Goal: Information Seeking & Learning: Learn about a topic

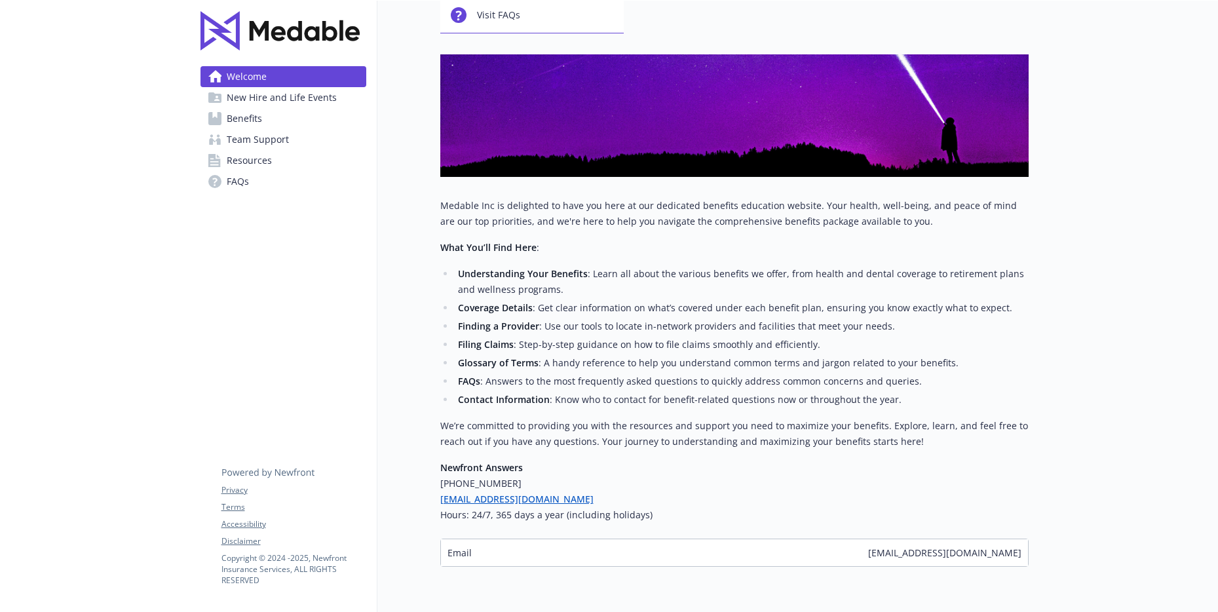
scroll to position [194, 0]
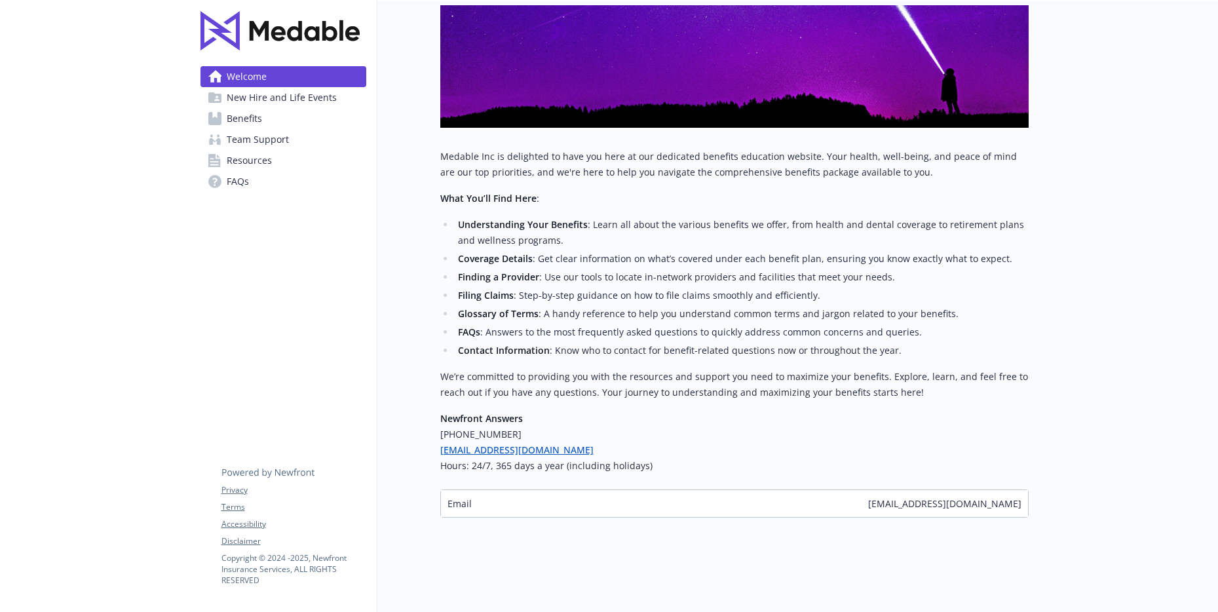
click at [275, 102] on span "New Hire and Life Events" at bounding box center [282, 97] width 110 height 21
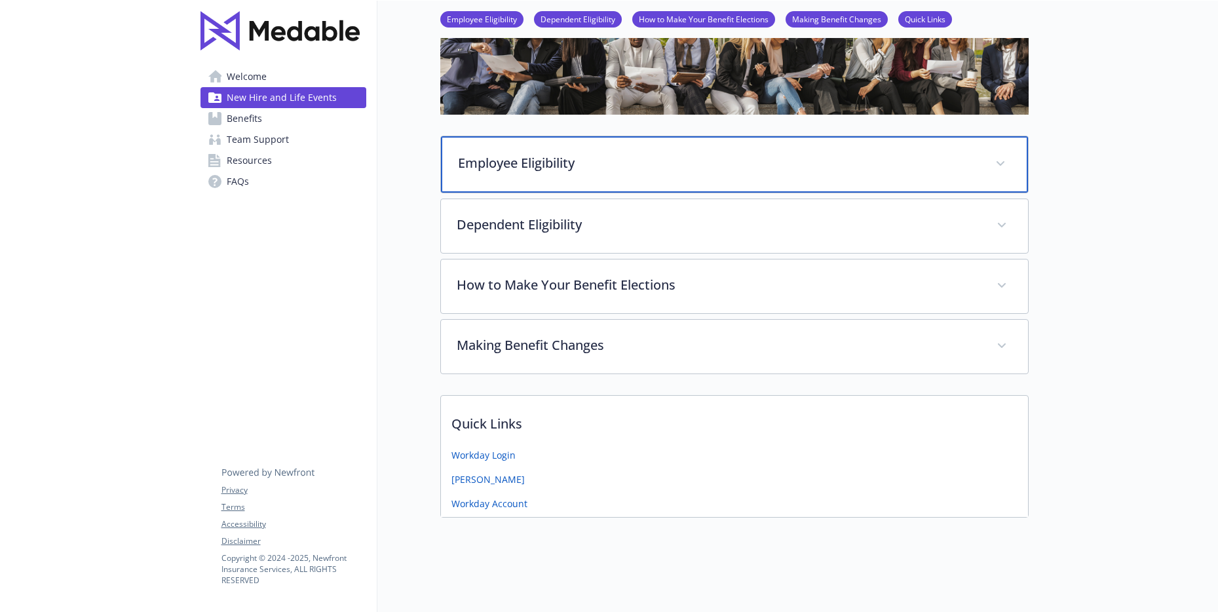
scroll to position [126, 0]
click at [854, 157] on p "Employee Eligibility" at bounding box center [719, 163] width 522 height 20
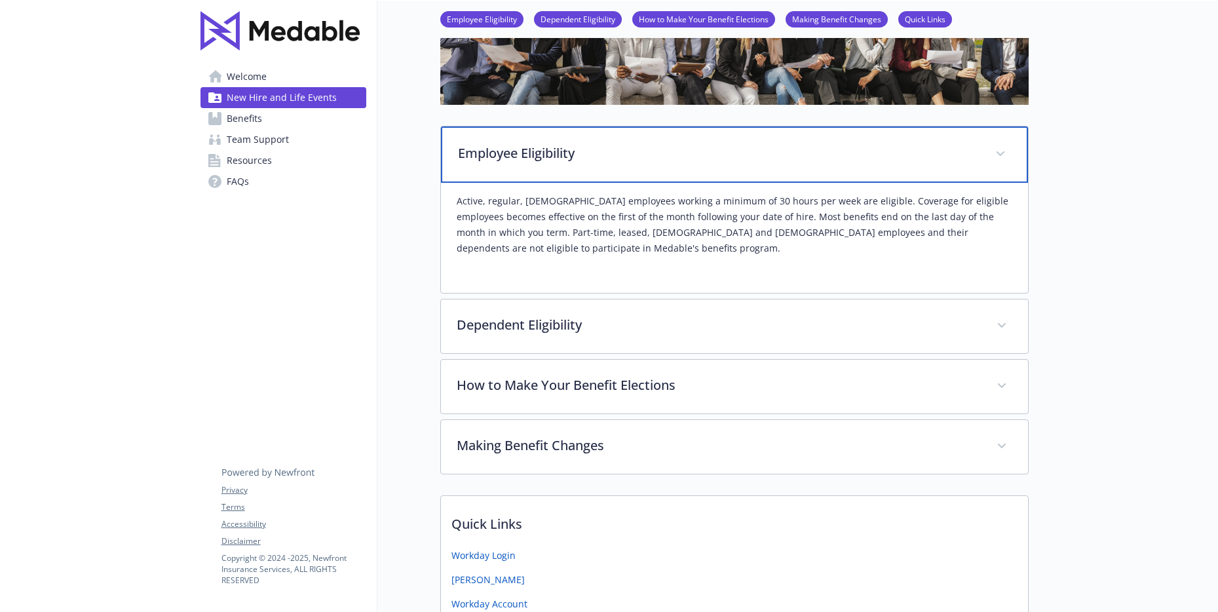
click at [771, 163] on p "Employee Eligibility" at bounding box center [719, 154] width 522 height 20
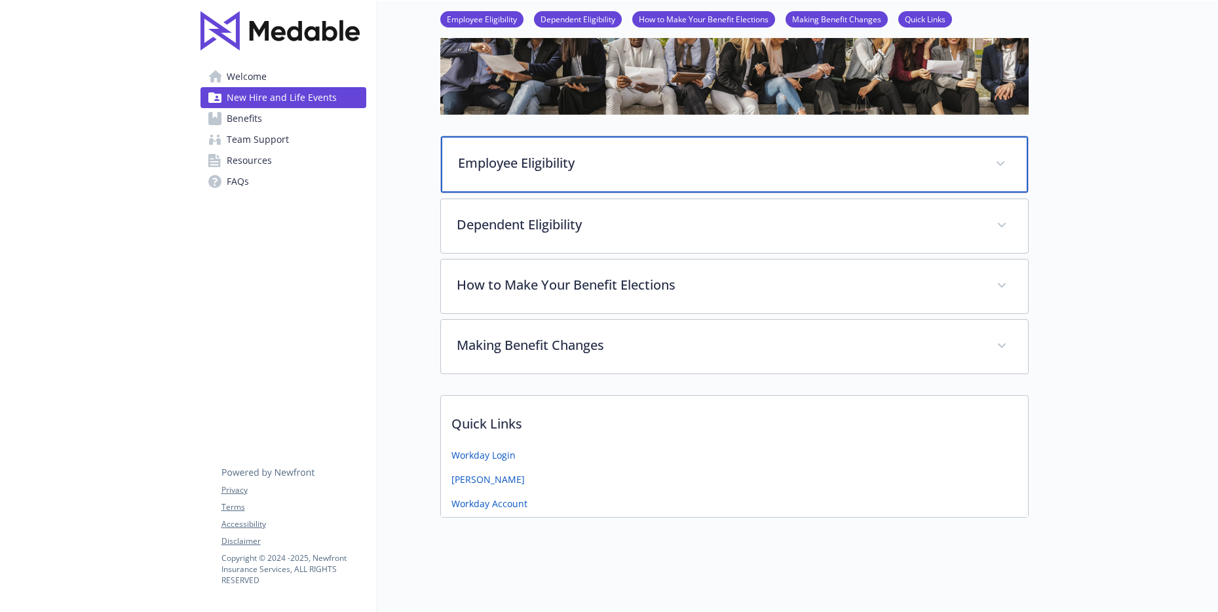
click at [562, 153] on p "Employee Eligibility" at bounding box center [719, 163] width 522 height 20
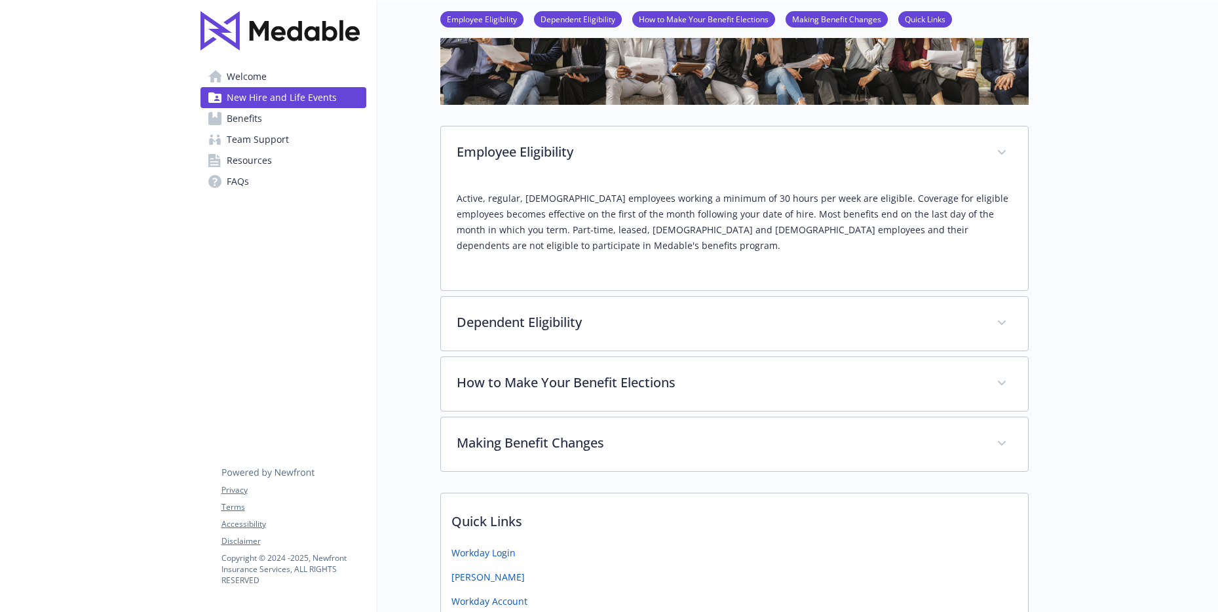
click at [288, 113] on link "Benefits" at bounding box center [284, 118] width 166 height 21
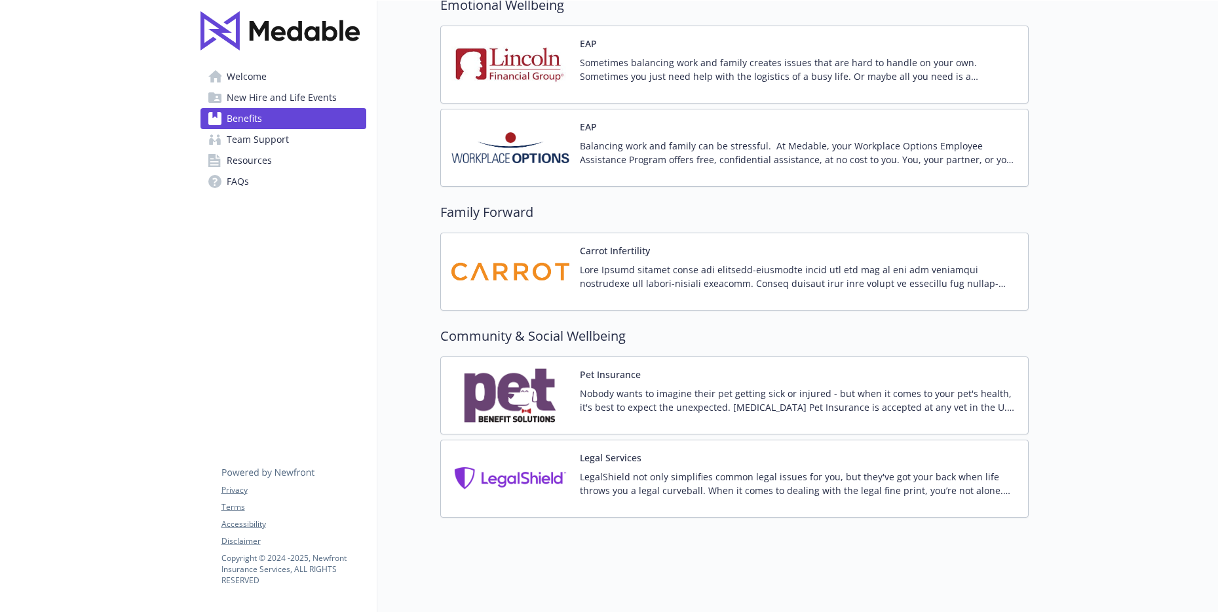
scroll to position [2702, 0]
